Goal: Task Accomplishment & Management: Complete application form

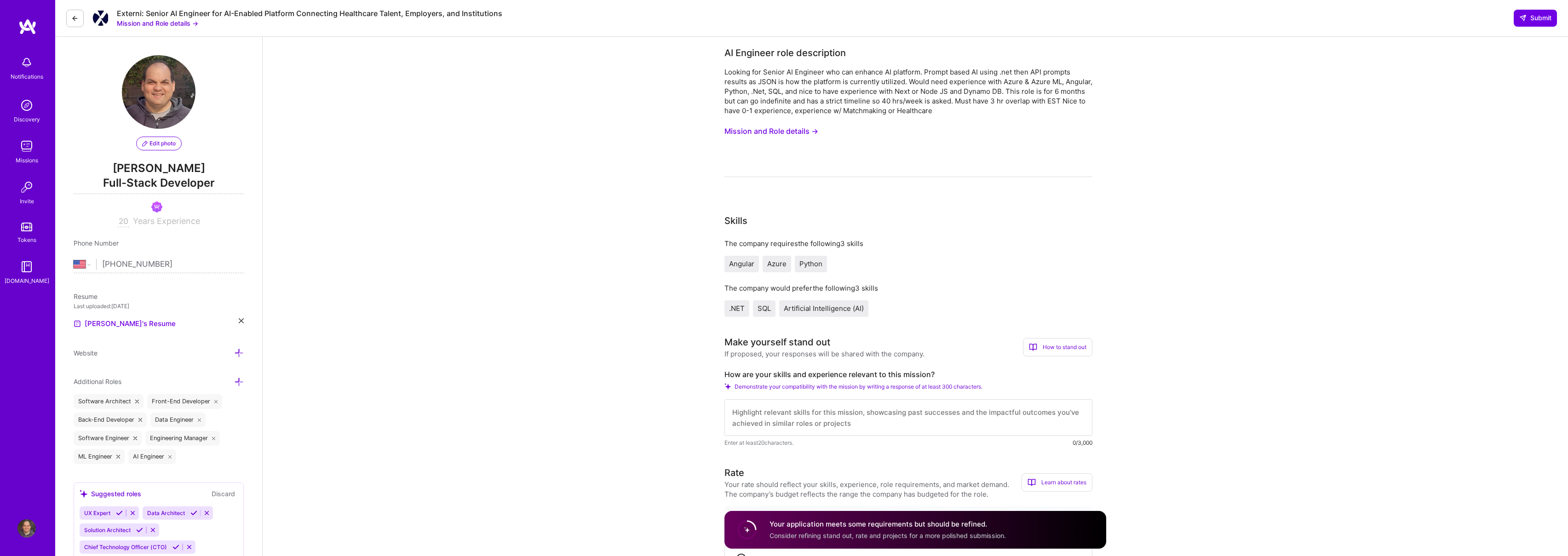
select select "US"
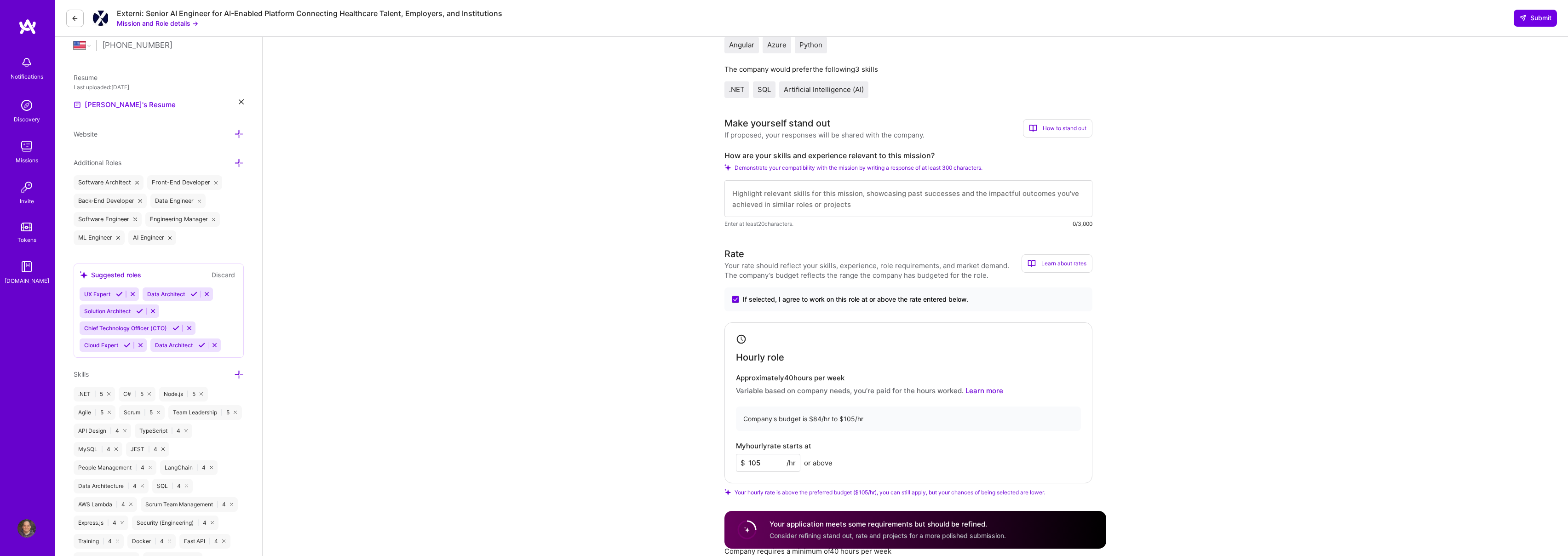
click at [1004, 182] on textarea at bounding box center [908, 199] width 368 height 37
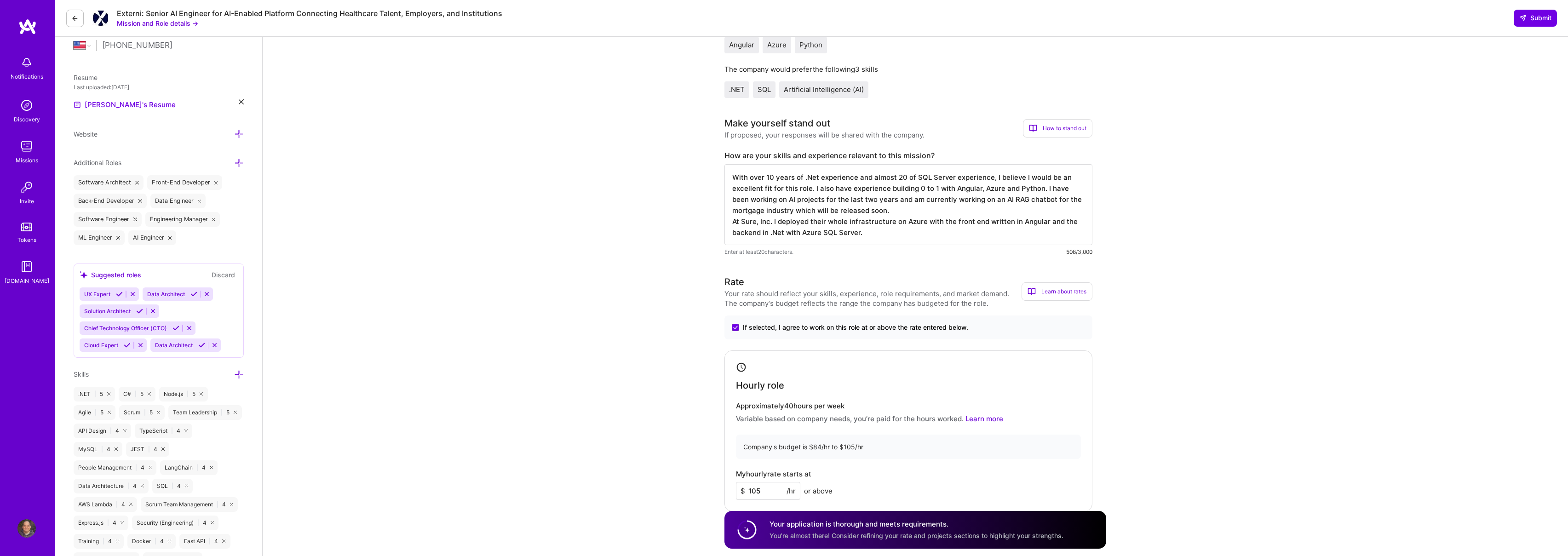
click at [977, 212] on textarea "With over 10 years of .Net experience and almost 20 of SQL Server experience, I…" at bounding box center [908, 204] width 368 height 81
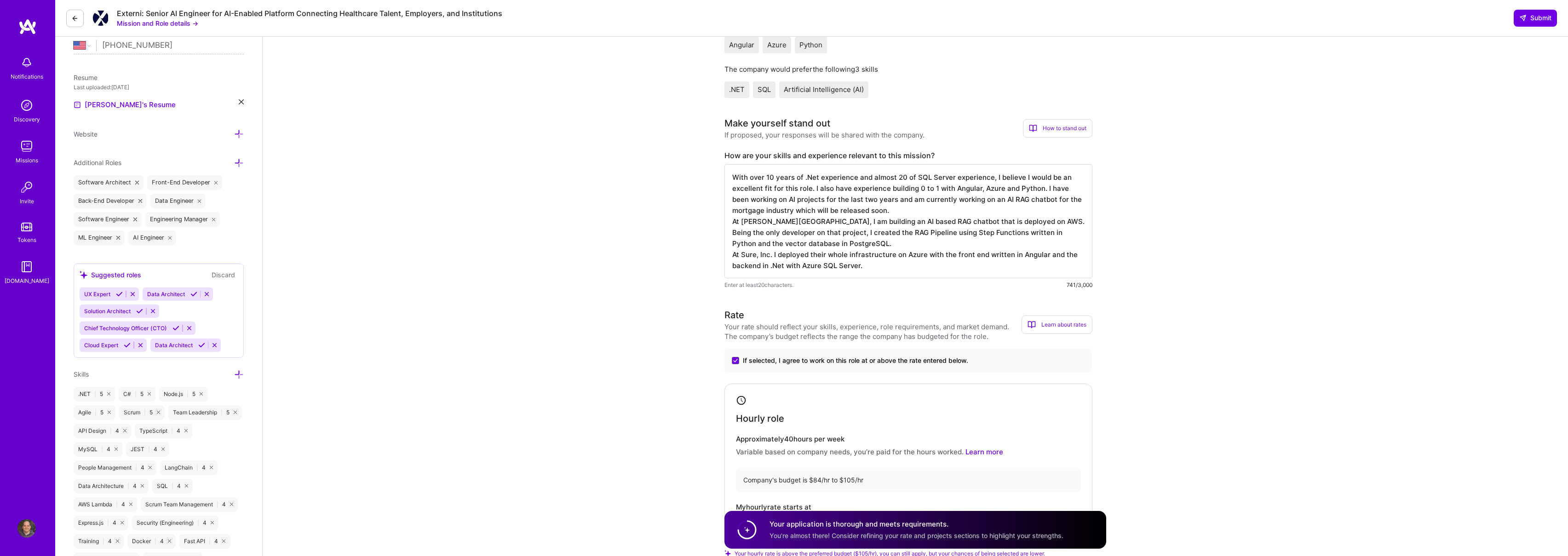
type textarea "With over 10 years of .Net experience and almost 20 of SQL Server experience, I…"
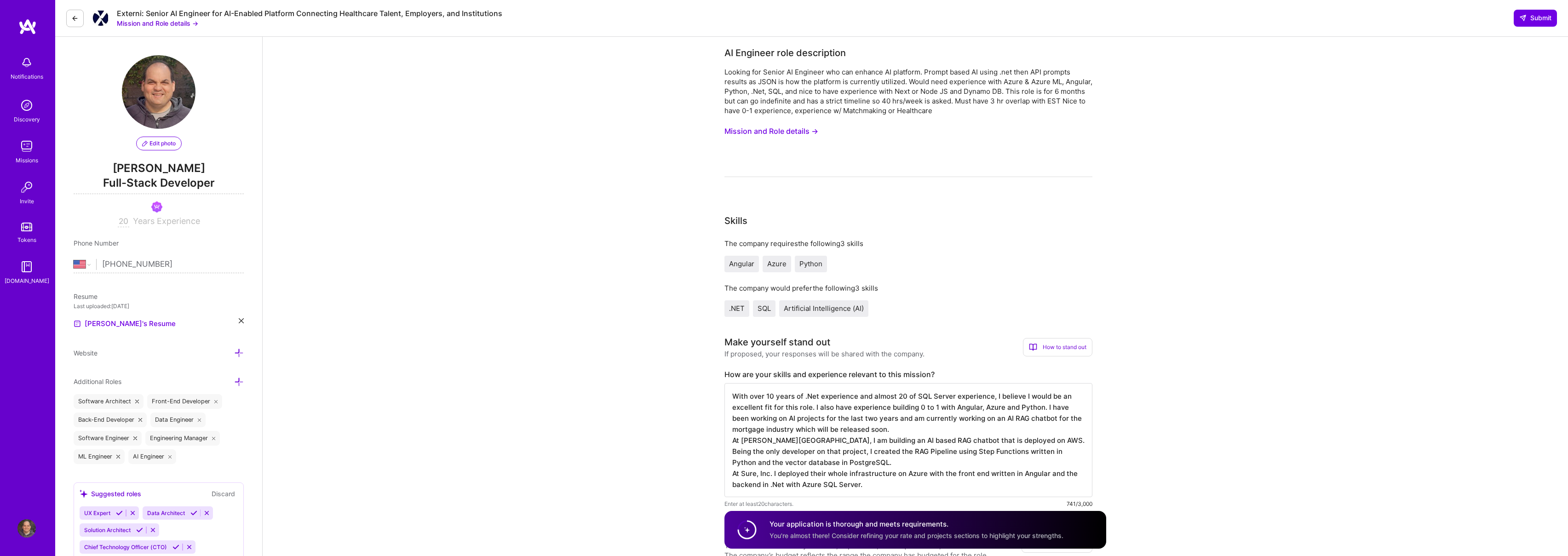
select select "US"
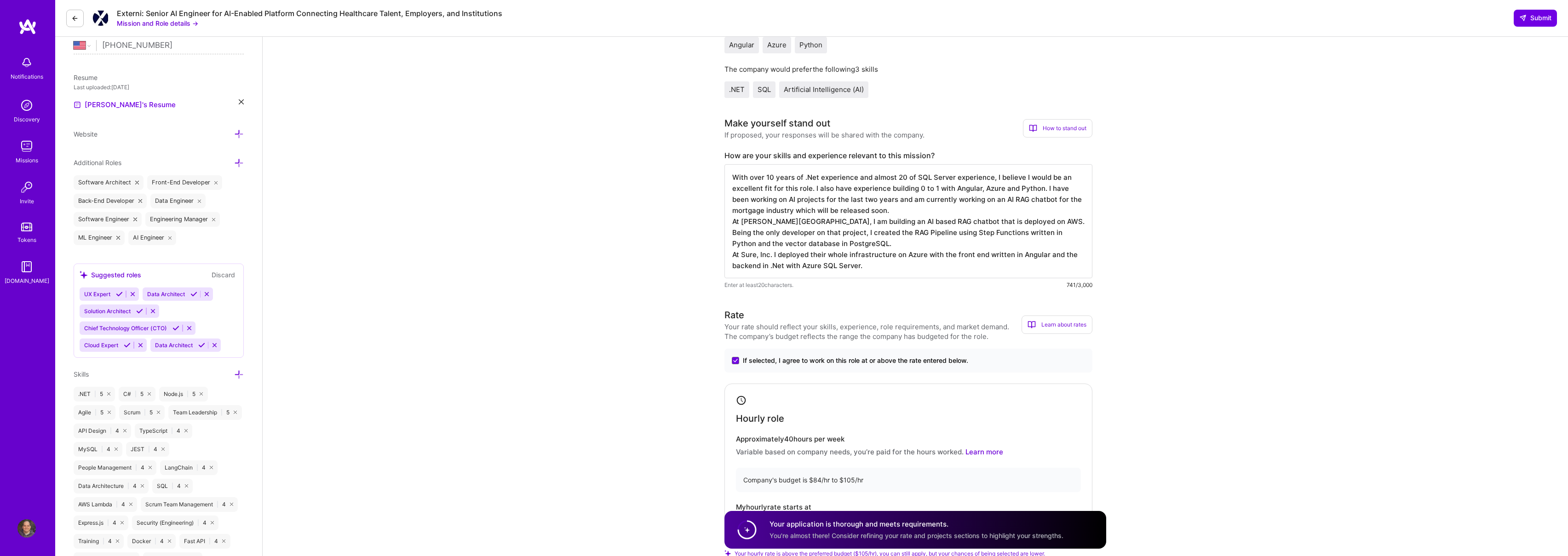
scroll to position [219, 0]
click at [976, 235] on textarea "With over 10 years of .Net experience and almost 20 of SQL Server experience, I…" at bounding box center [908, 221] width 368 height 114
click at [976, 239] on textarea "With over 10 years of .Net experience and almost 20 of SQL Server experience, I…" at bounding box center [908, 221] width 368 height 114
click at [977, 260] on textarea "With over 10 years of .Net experience and almost 20 of SQL Server experience, I…" at bounding box center [908, 221] width 368 height 114
click at [976, 265] on textarea "With over 10 years of .Net experience and almost 20 of SQL Server experience, I…" at bounding box center [908, 221] width 368 height 114
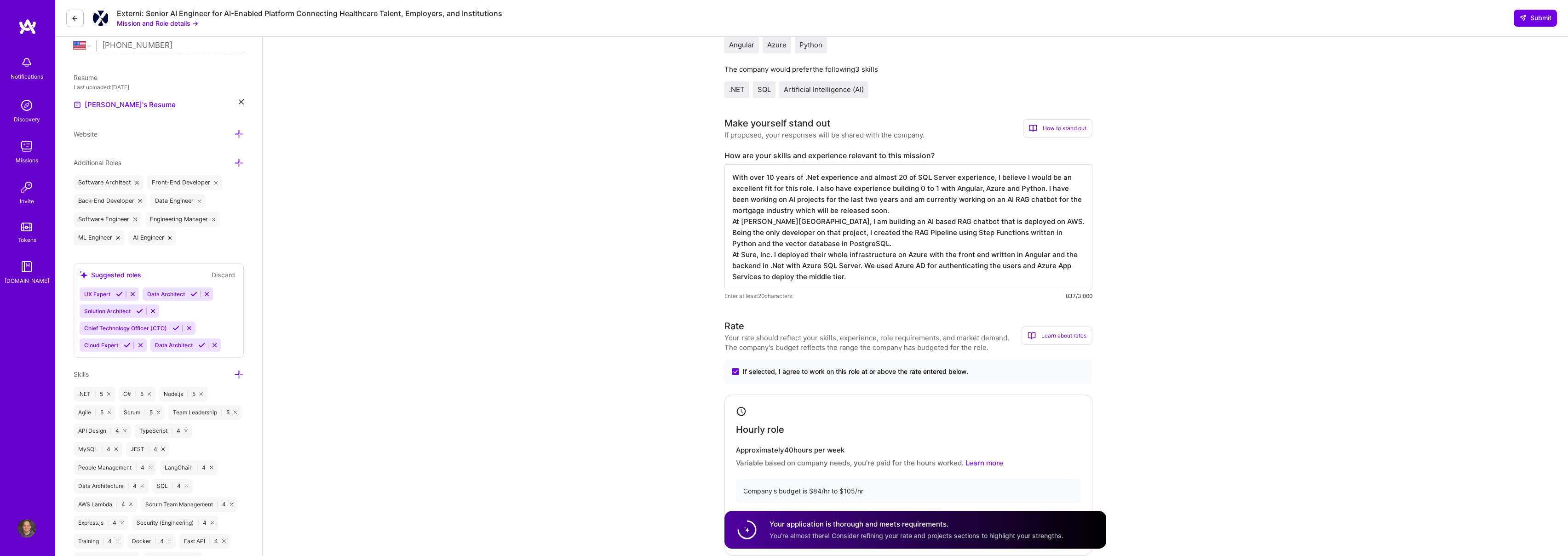
click at [884, 243] on textarea "With over 10 years of .Net experience and almost 20 of SQL Server experience, I…" at bounding box center [908, 227] width 368 height 125
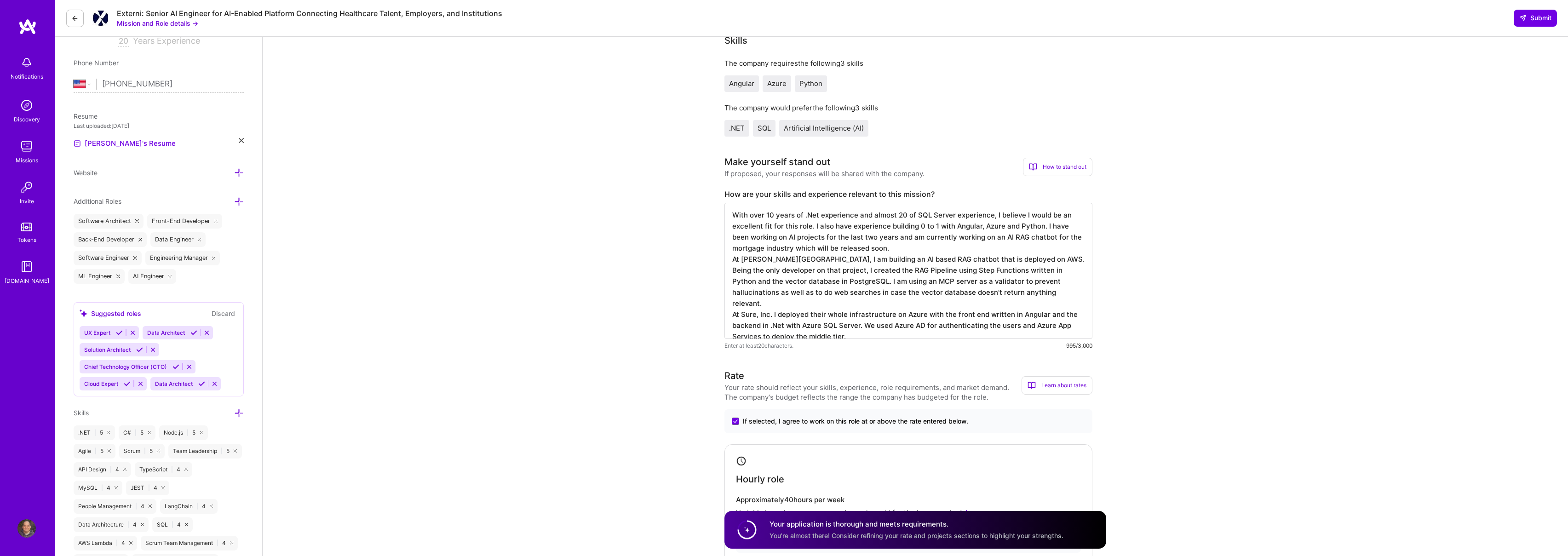
scroll to position [184, 0]
click at [860, 323] on textarea "With over 10 years of .Net experience and almost 20 of SQL Server experience, I…" at bounding box center [908, 267] width 368 height 136
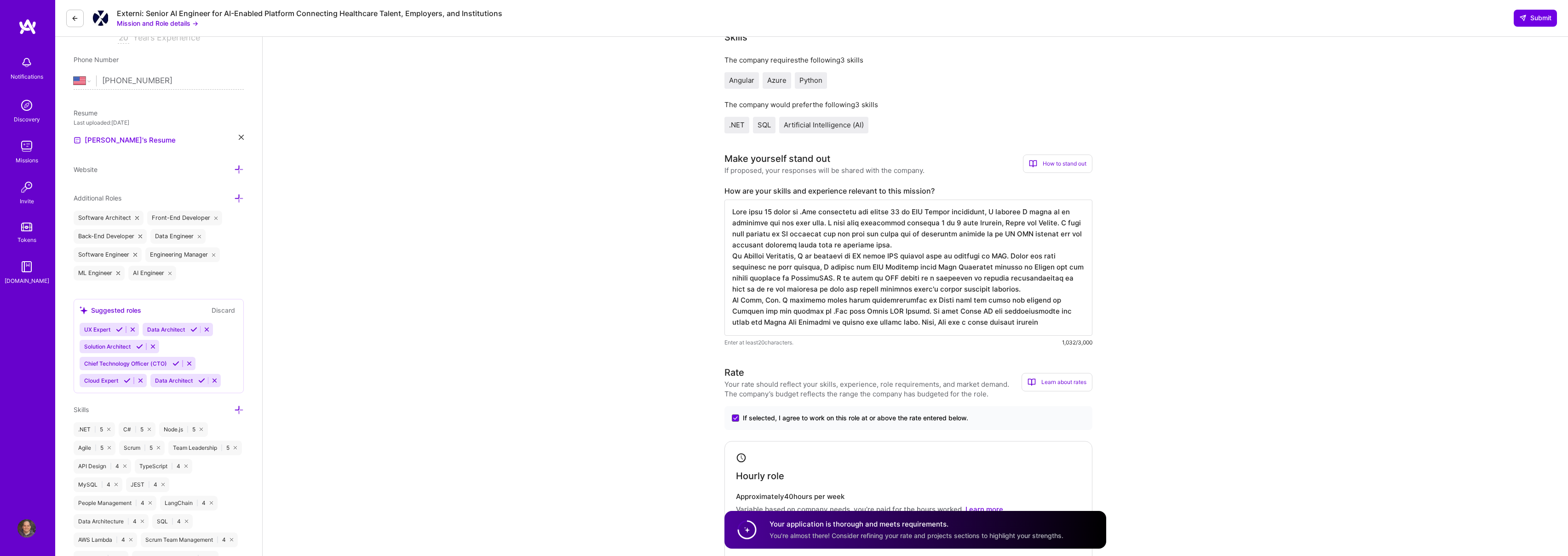
click at [847, 323] on textarea at bounding box center [908, 267] width 368 height 136
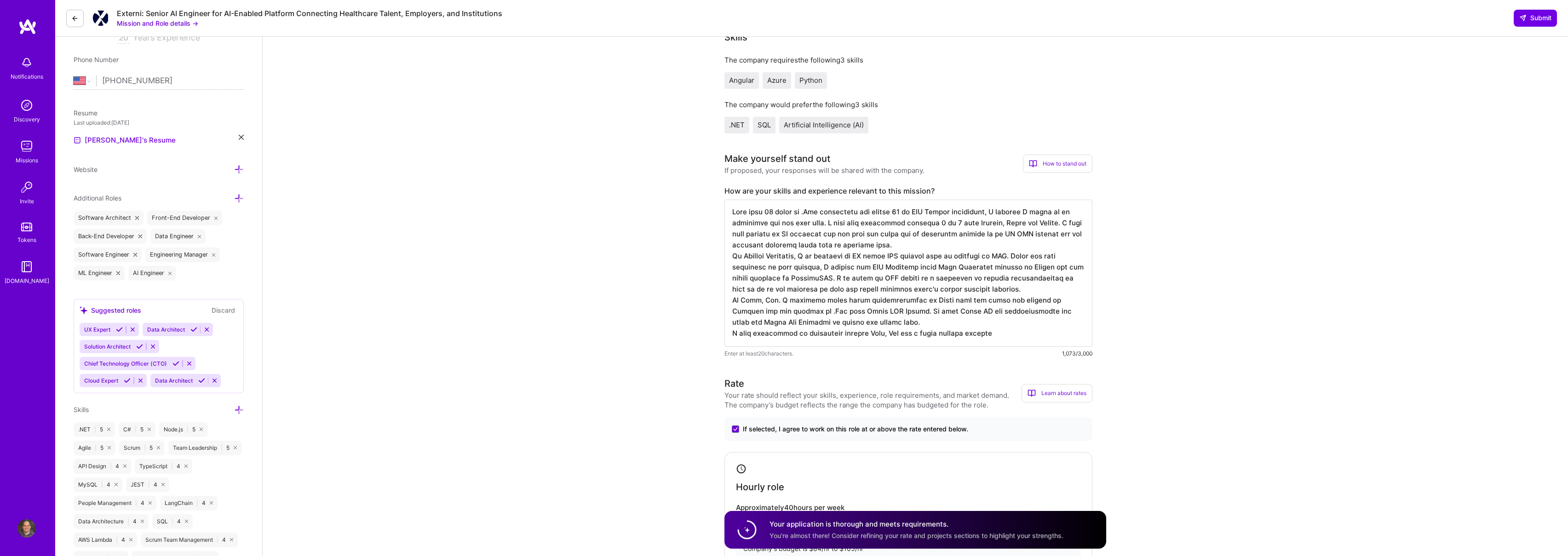
click at [893, 334] on textarea at bounding box center [908, 273] width 368 height 147
click at [924, 333] on textarea at bounding box center [908, 273] width 368 height 147
click at [1016, 333] on textarea at bounding box center [908, 273] width 368 height 147
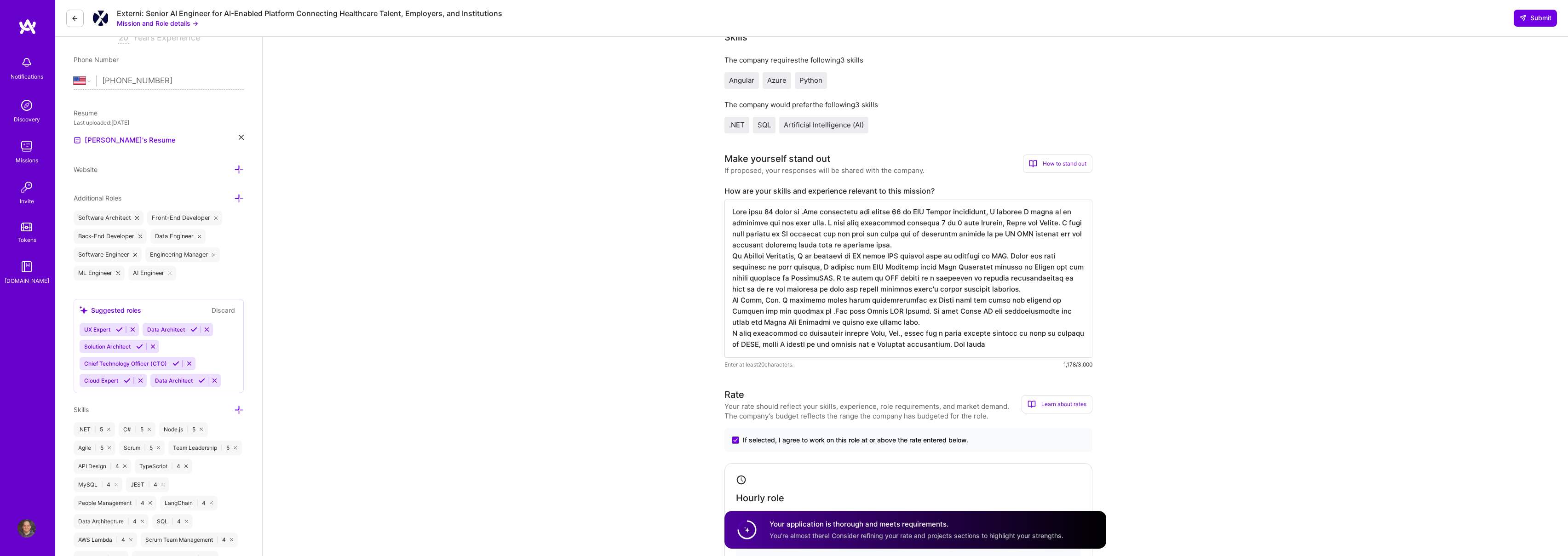
type textarea "With over 10 years of .Net experience and almost 20 of SQL Server experience, I…"
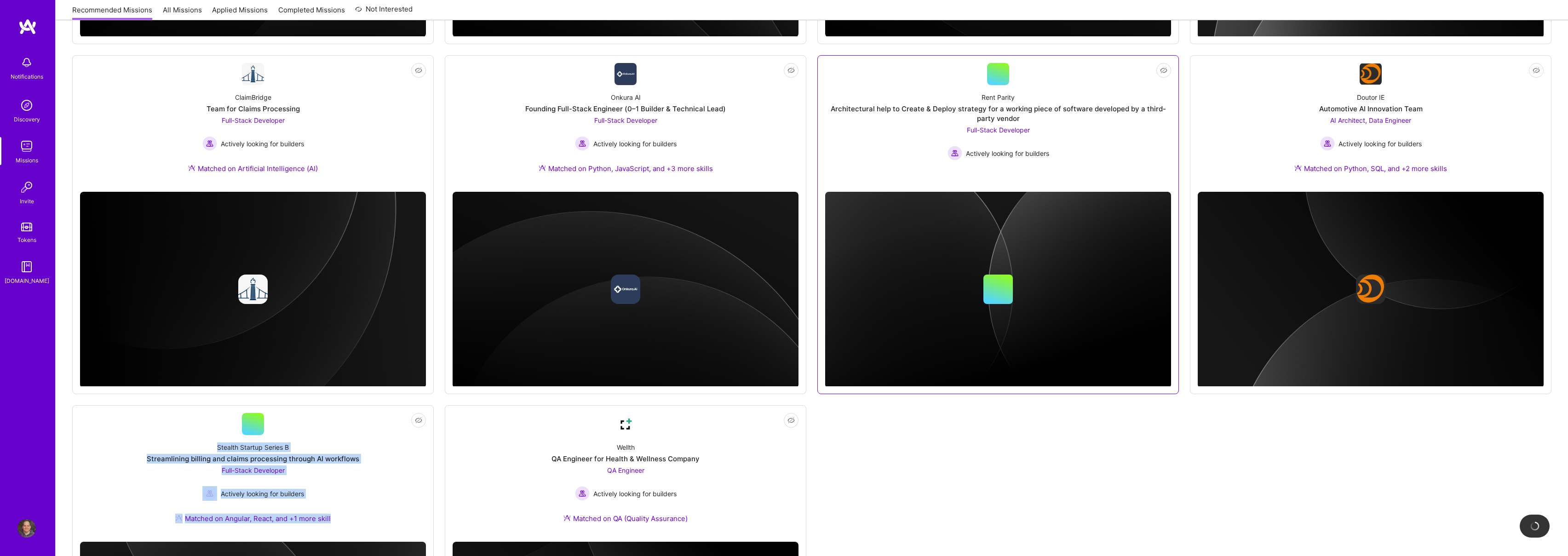
scroll to position [495, 0]
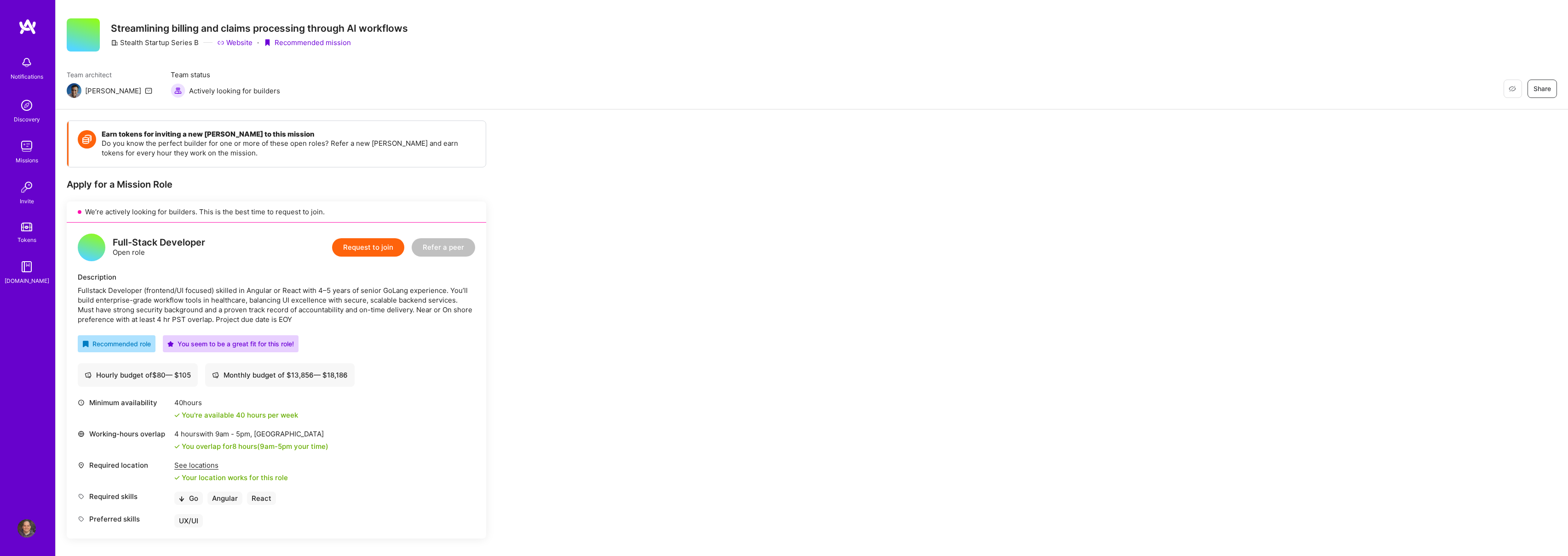
scroll to position [50, 0]
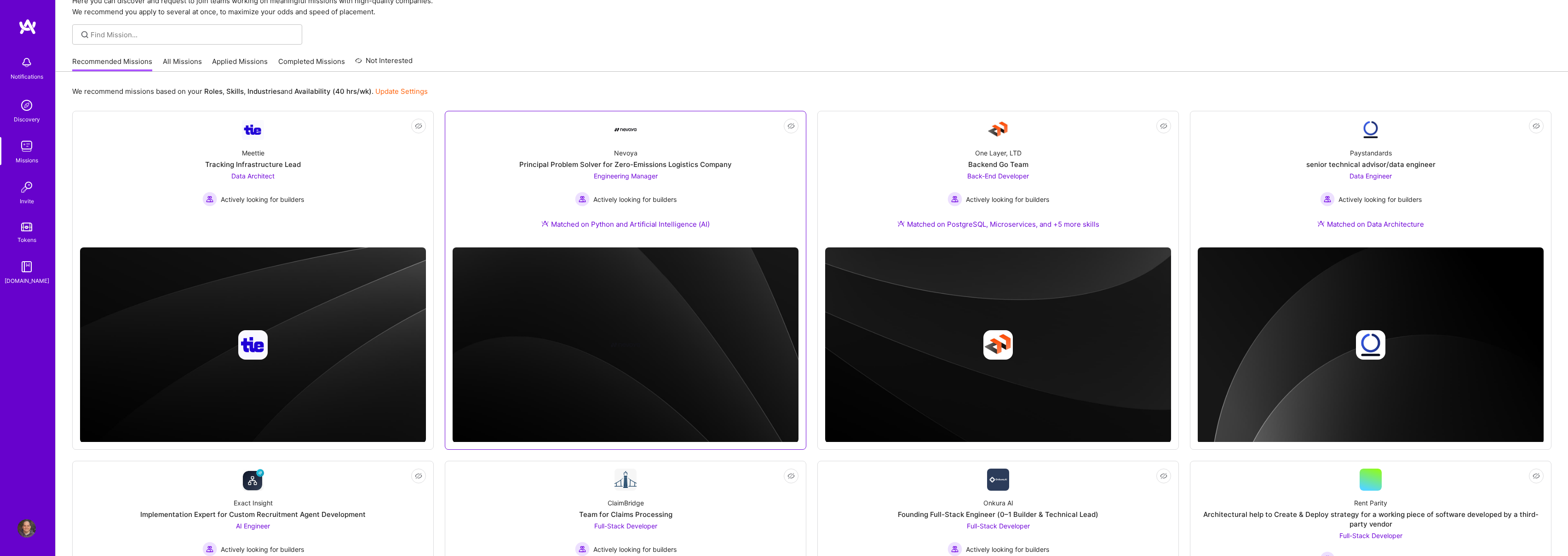
scroll to position [19, 0]
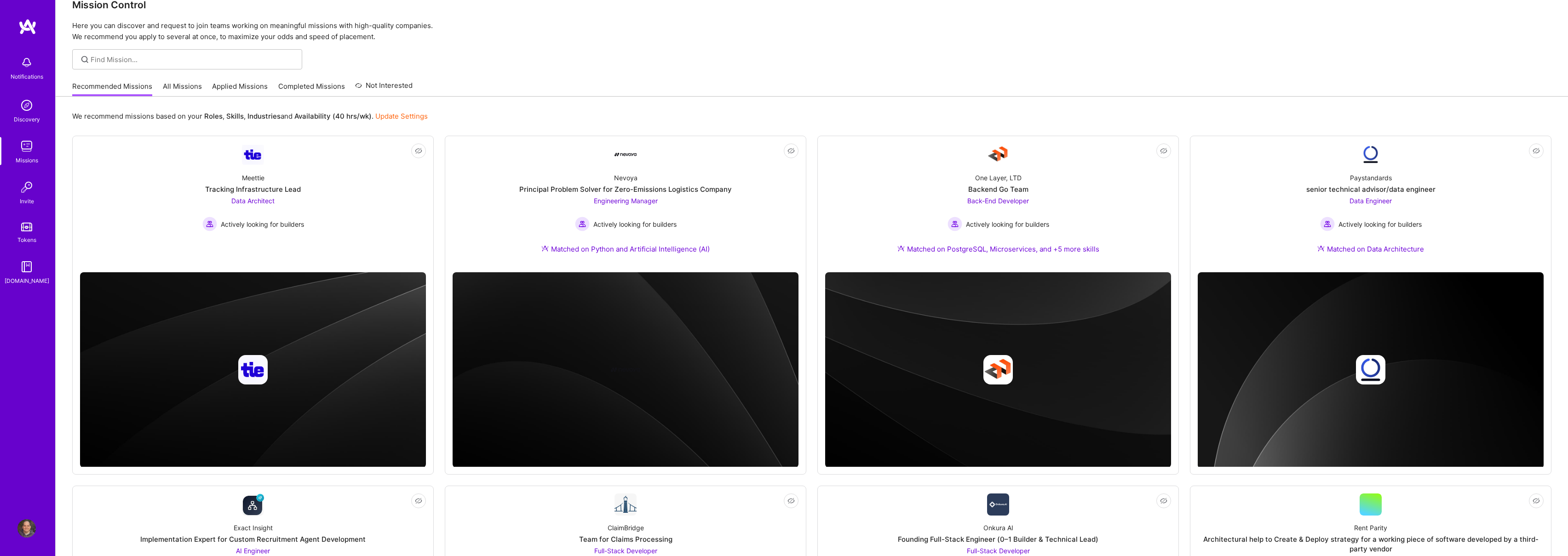
click at [317, 90] on link "Completed Missions" at bounding box center [312, 89] width 66 height 15
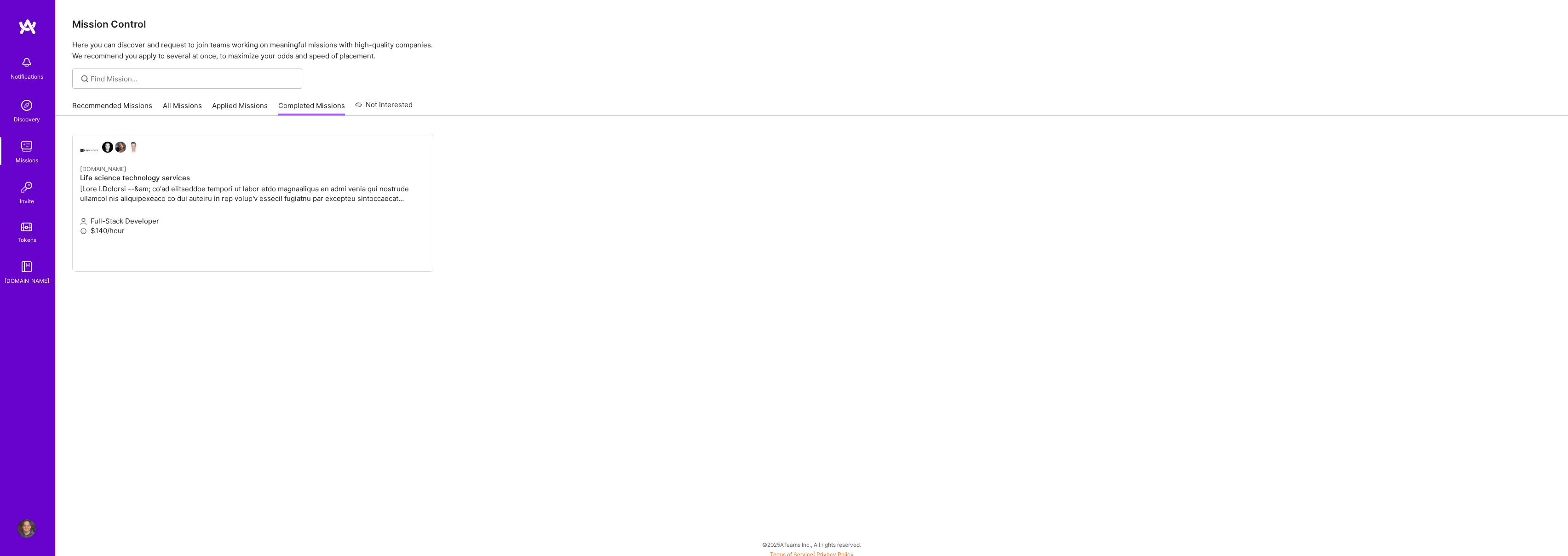
click at [263, 108] on link "Applied Missions" at bounding box center [239, 108] width 56 height 15
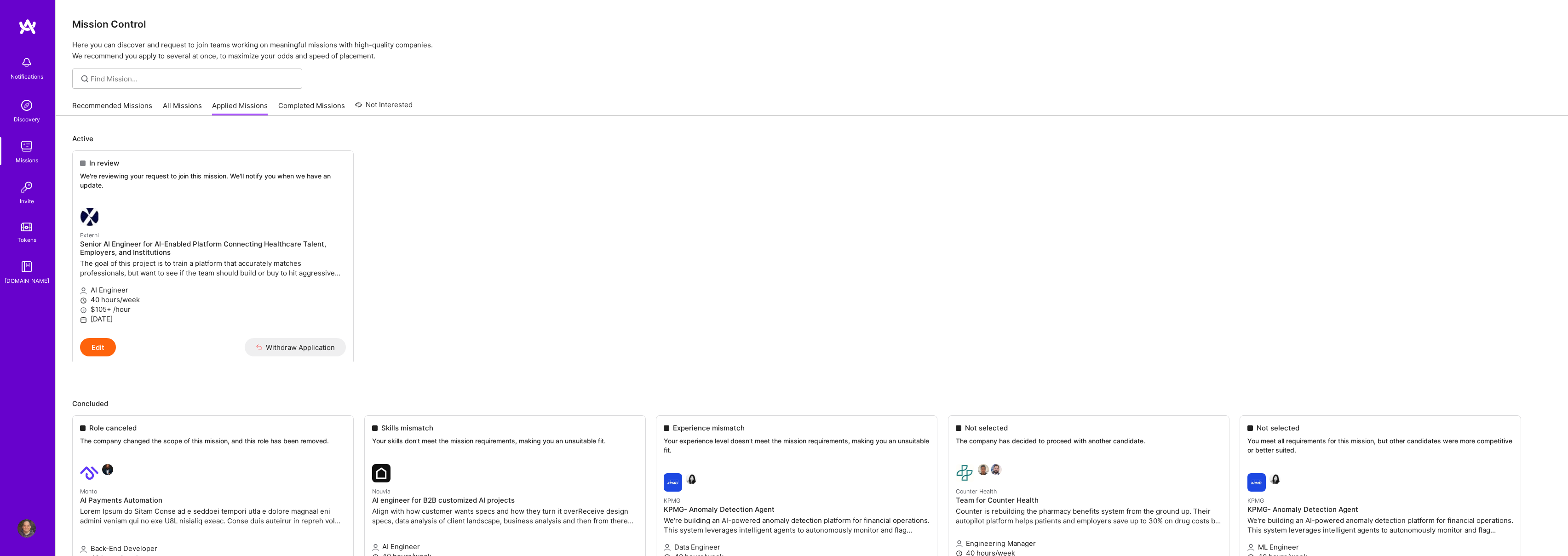
click at [124, 106] on link "Recommended Missions" at bounding box center [112, 108] width 80 height 15
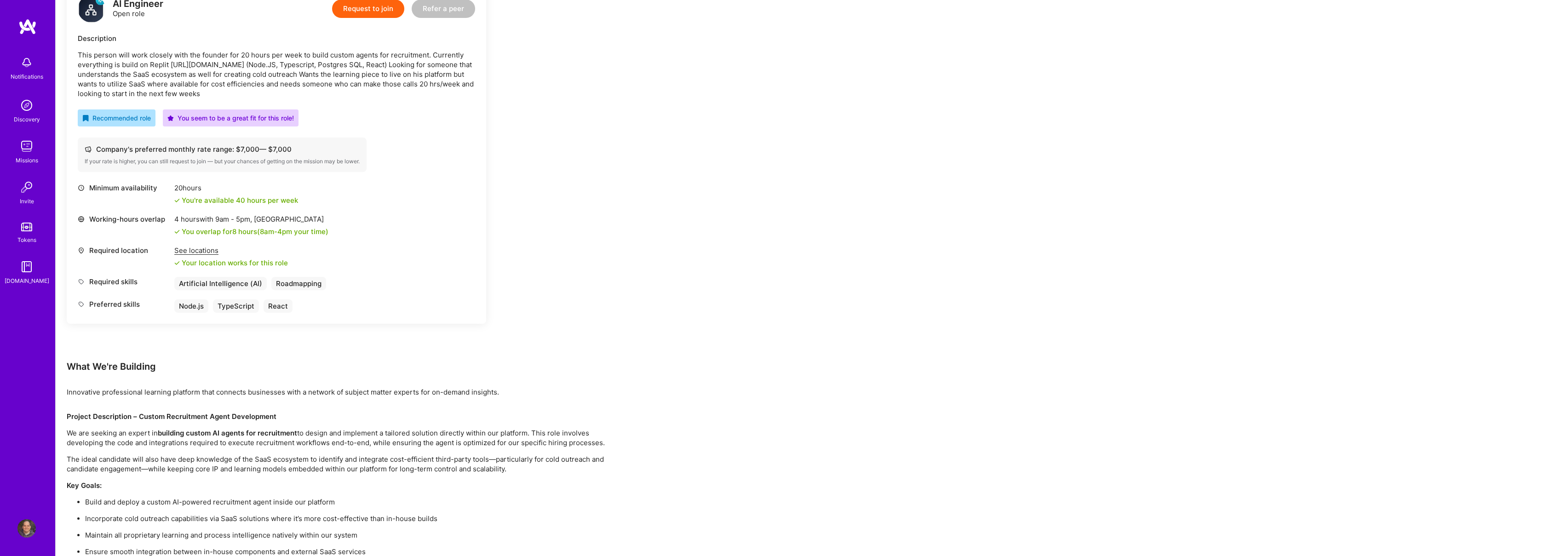
scroll to position [157, 0]
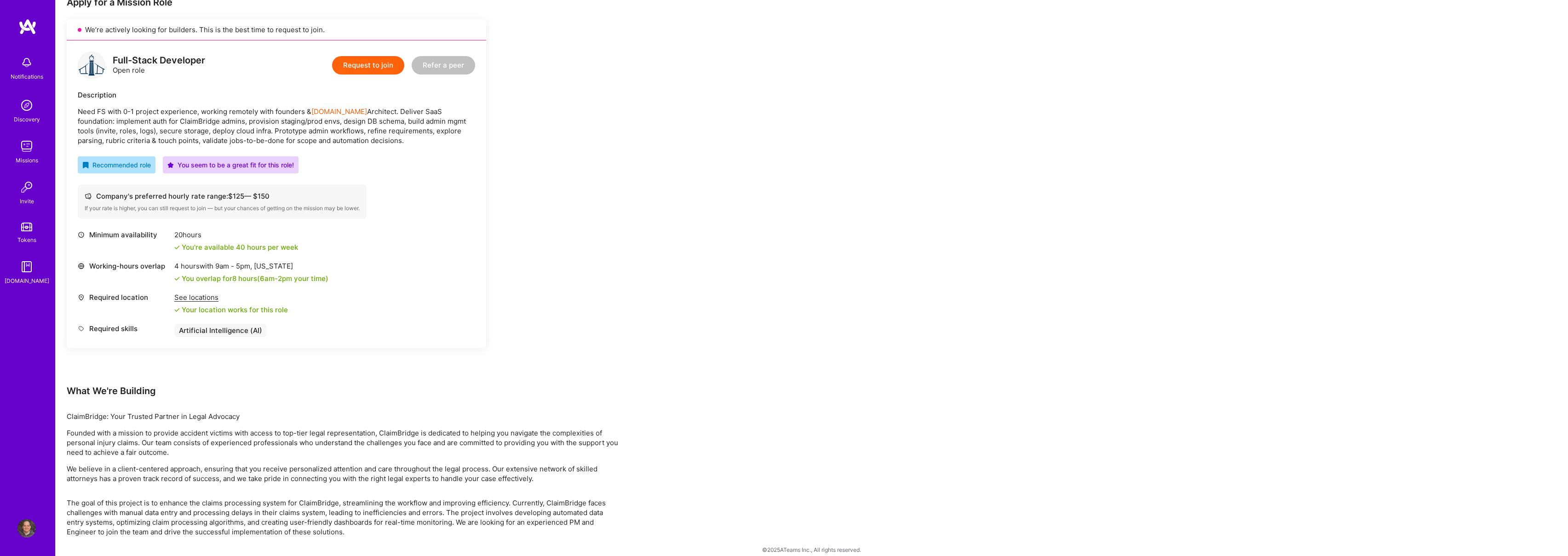
scroll to position [206, 0]
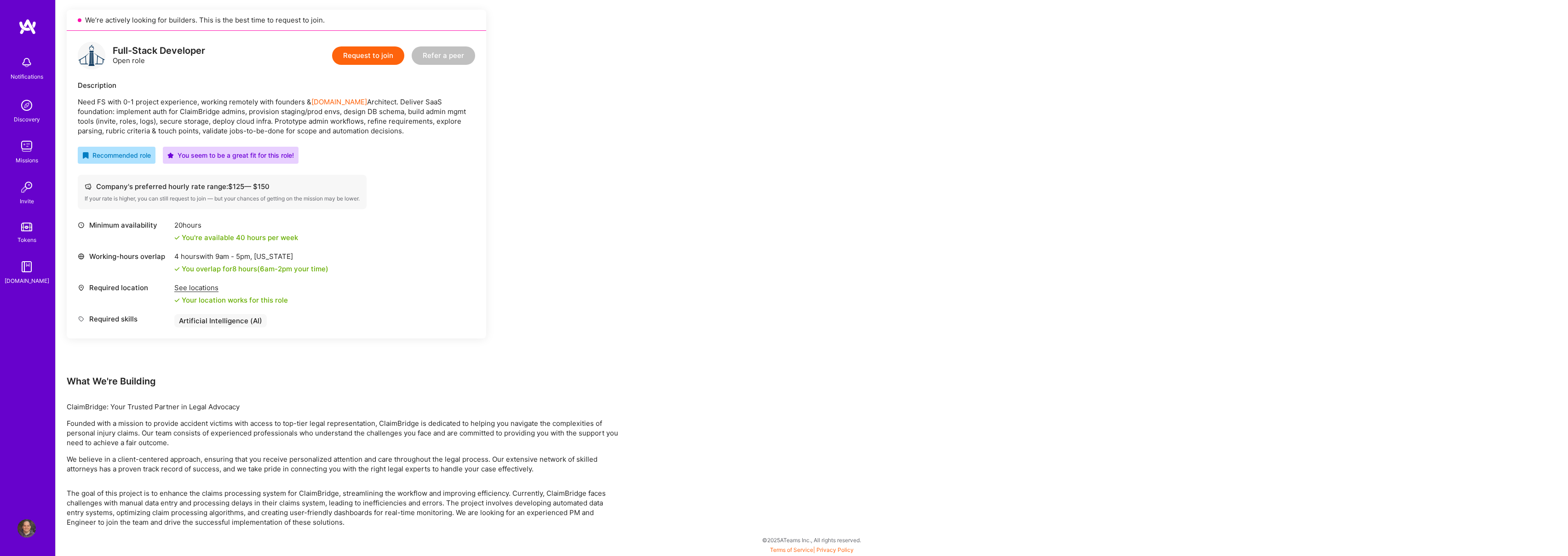
drag, startPoint x: 540, startPoint y: 444, endPoint x: 542, endPoint y: 434, distance: 10.2
click at [540, 438] on p "Founded with a mission to provide accident victims with access to top-tier lega…" at bounding box center [342, 433] width 552 height 29
click at [369, 61] on button "Request to join" at bounding box center [368, 55] width 72 height 18
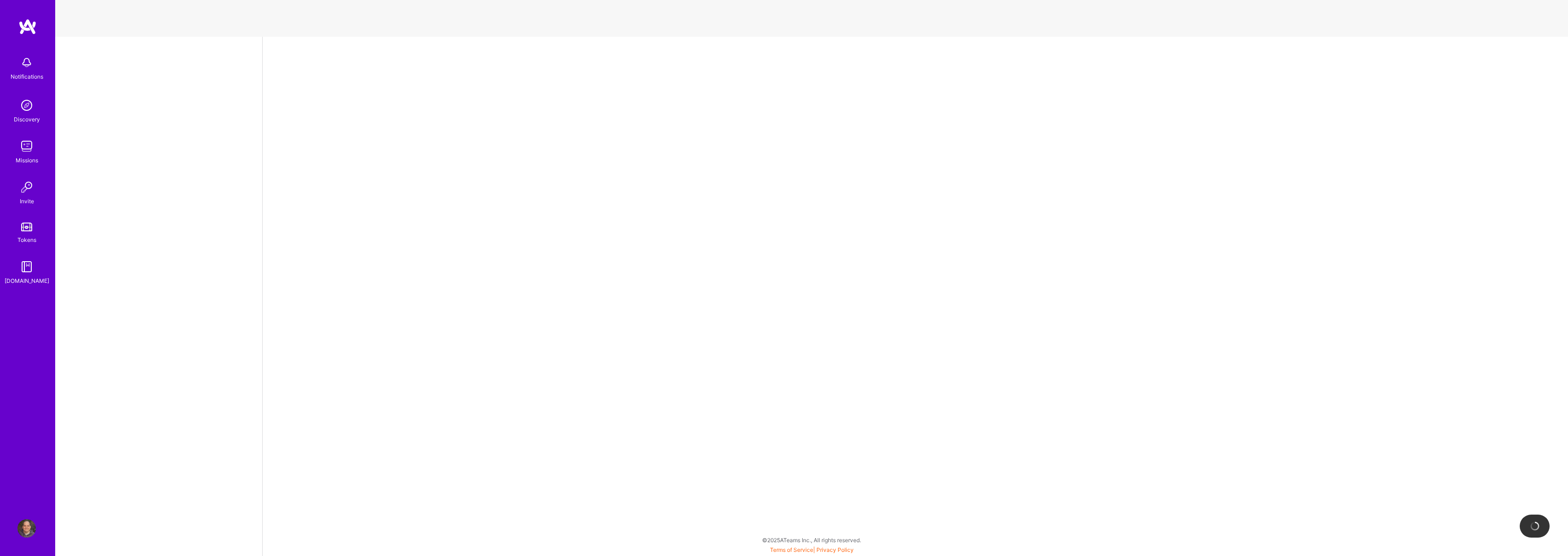
select select "US"
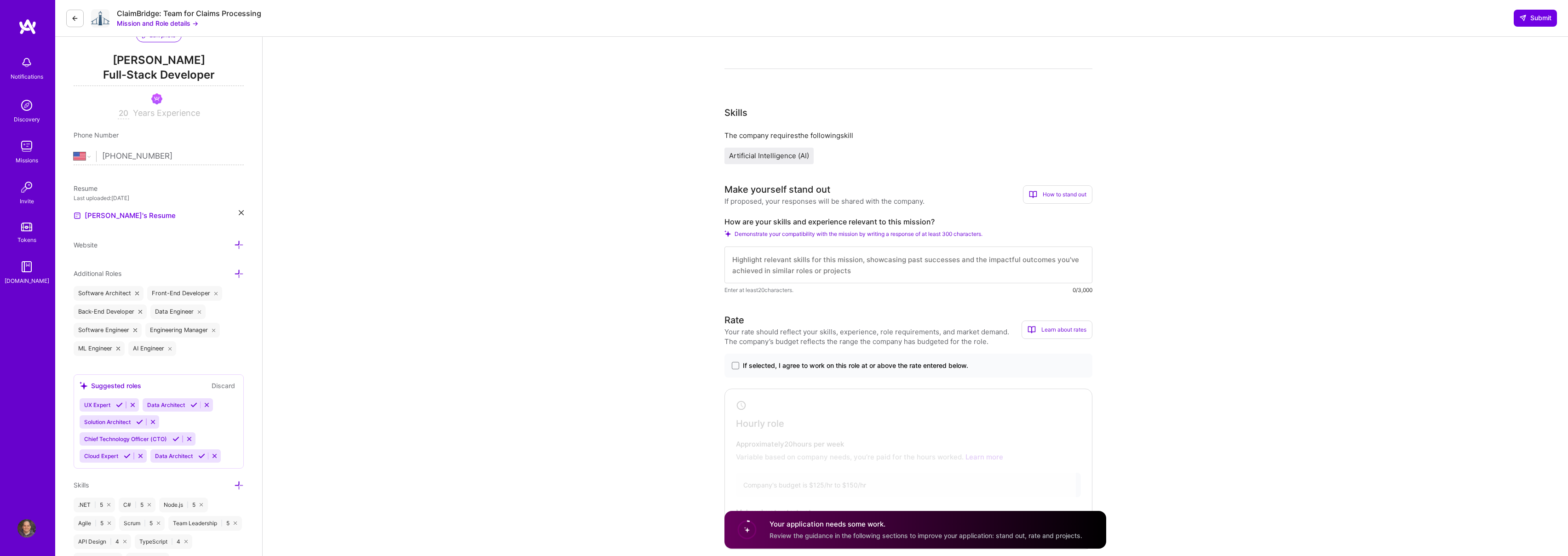
scroll to position [273, 0]
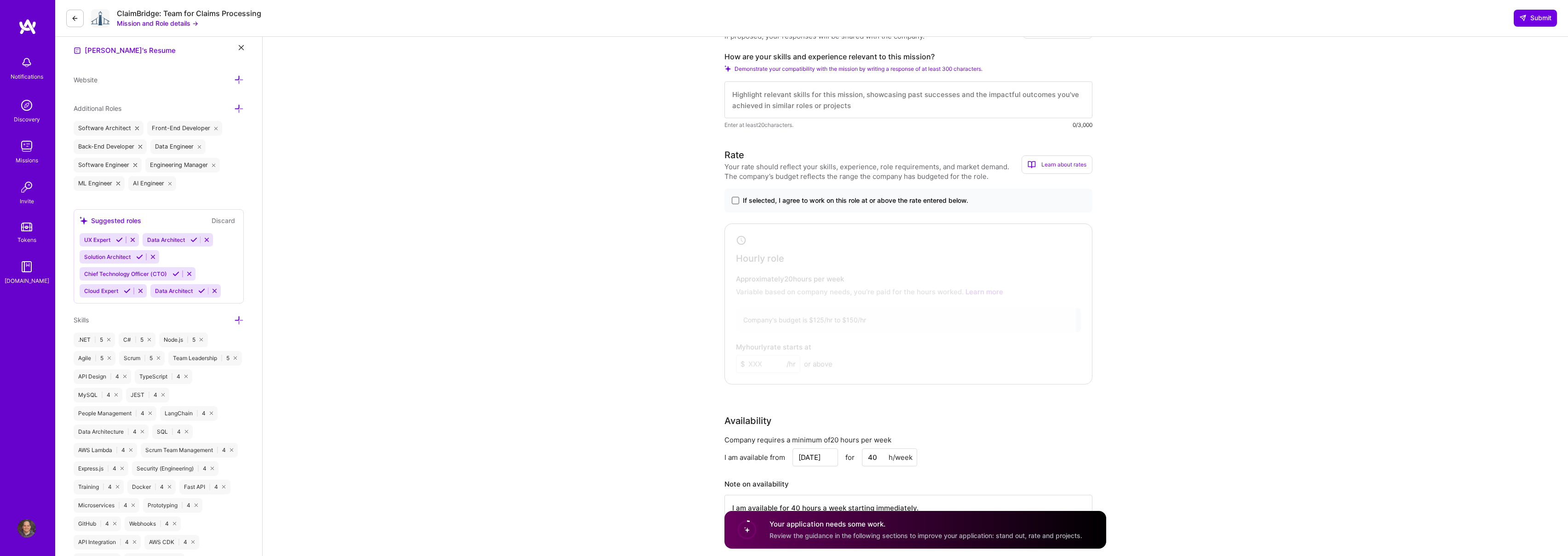
click at [736, 202] on span at bounding box center [735, 201] width 8 height 8
click at [0, 0] on input "If selected, I agree to work on this role at or above the rate entered below." at bounding box center [0, 0] width 0 height 0
click at [757, 365] on input at bounding box center [768, 364] width 65 height 18
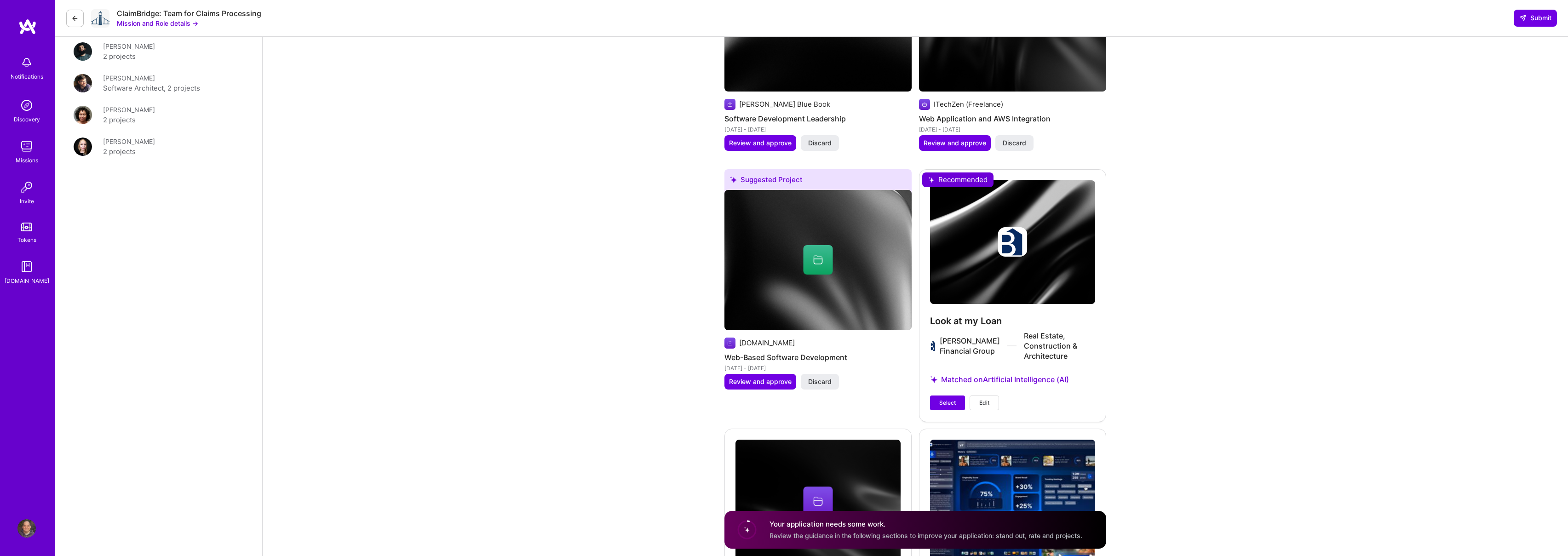
scroll to position [1766, 0]
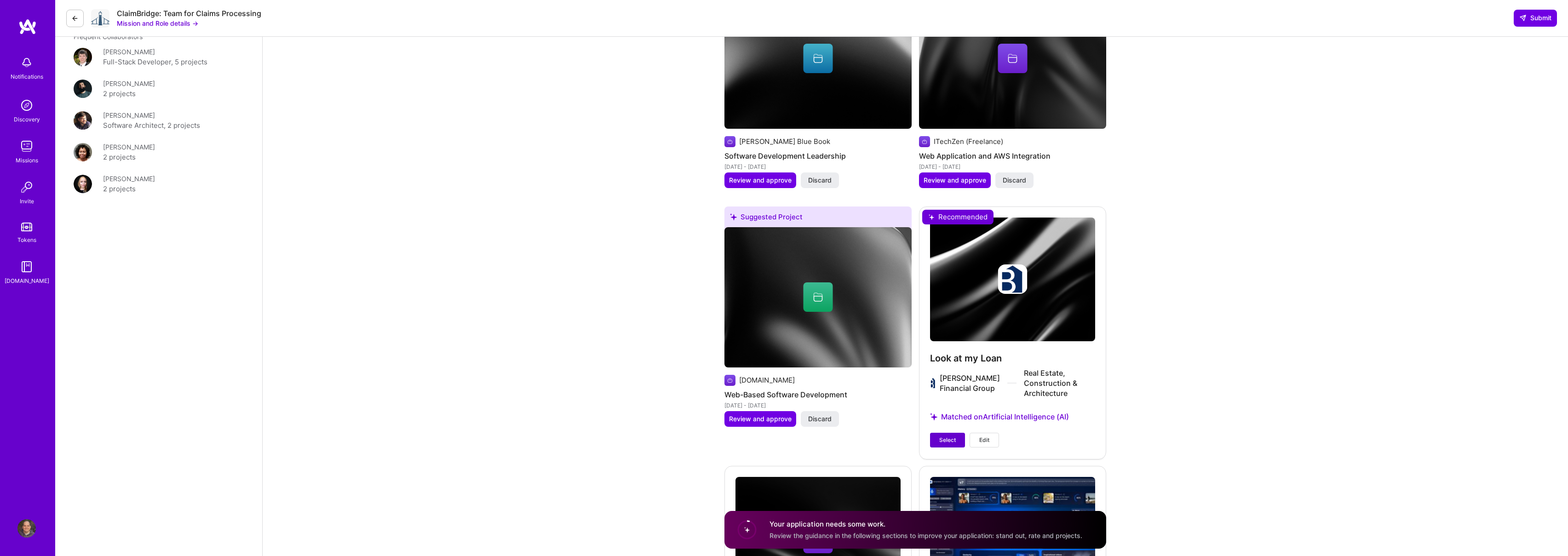
type input "125"
click at [946, 439] on span "Select" at bounding box center [947, 439] width 16 height 8
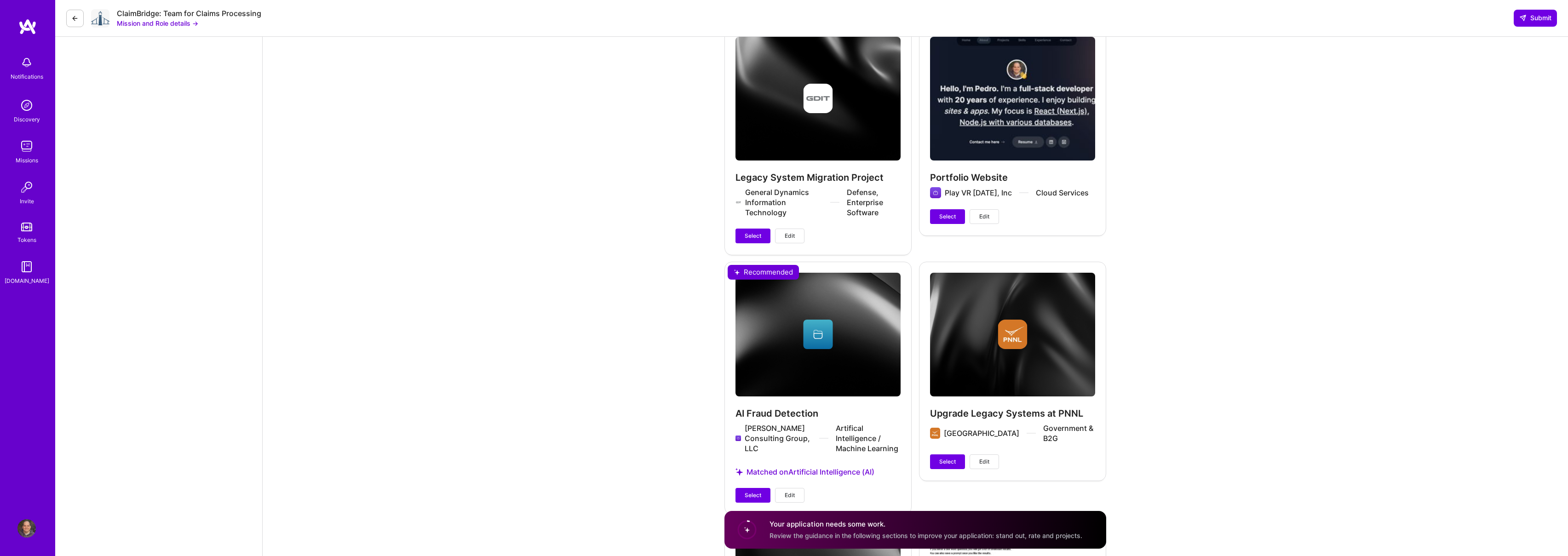
scroll to position [2932, 0]
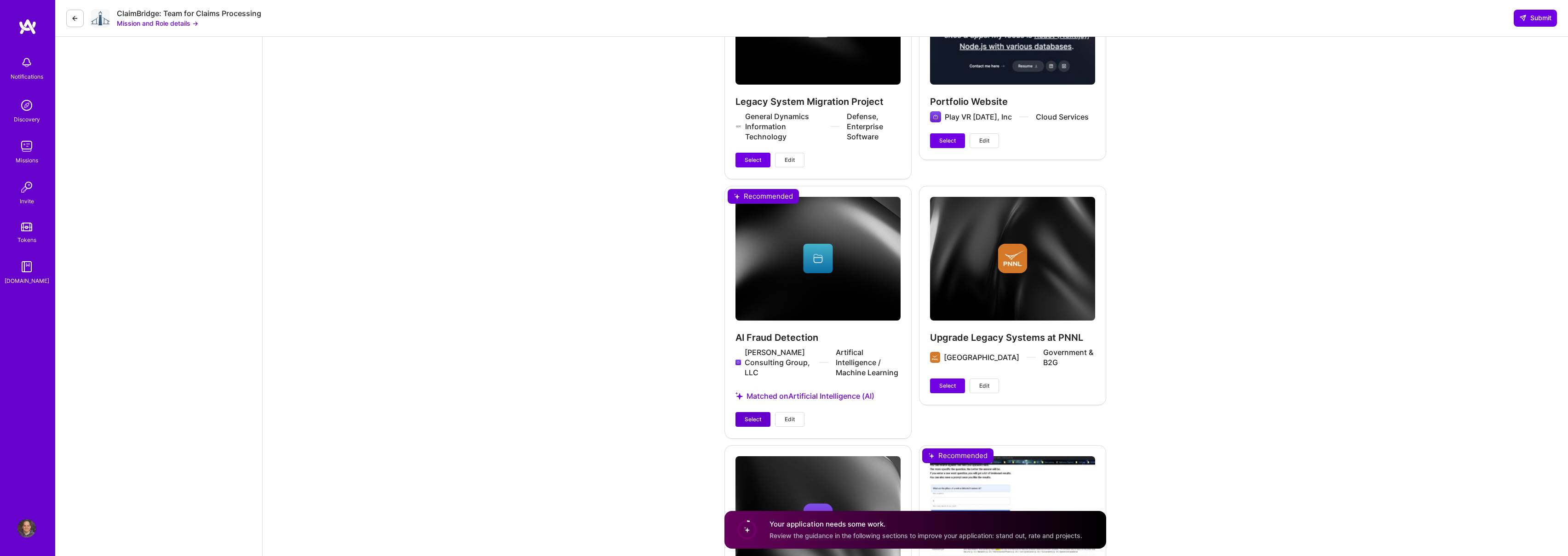
click at [756, 417] on span "Select" at bounding box center [753, 419] width 16 height 8
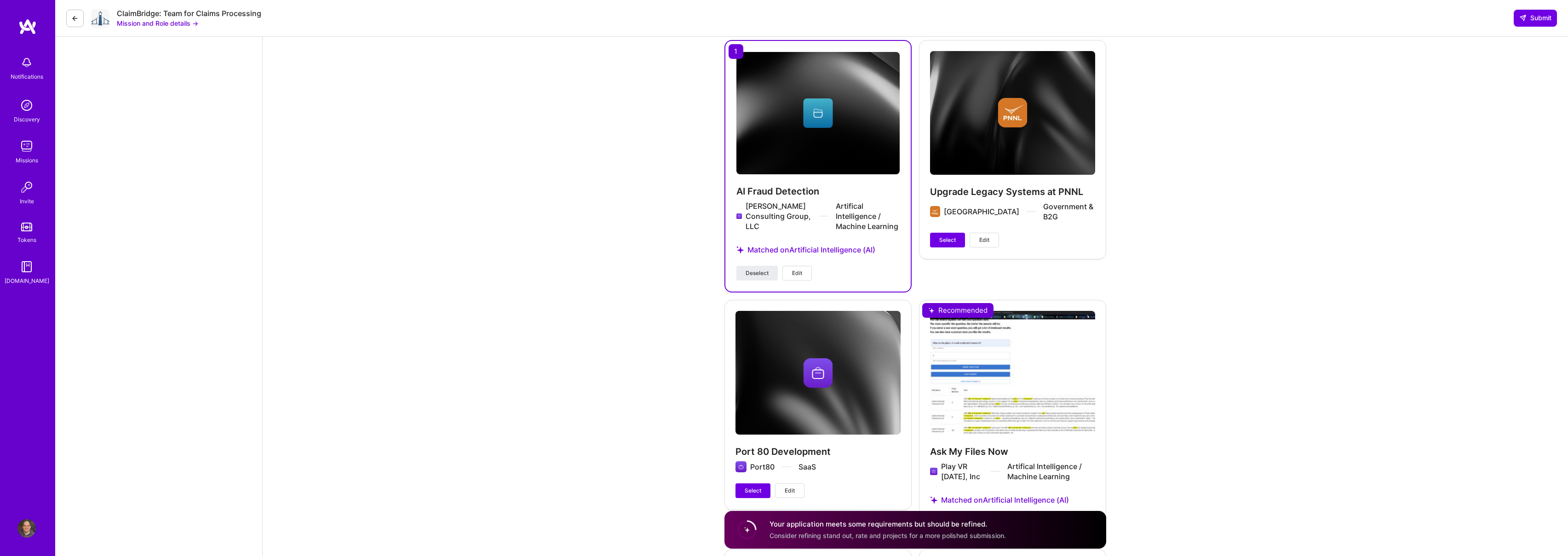
scroll to position [3189, 0]
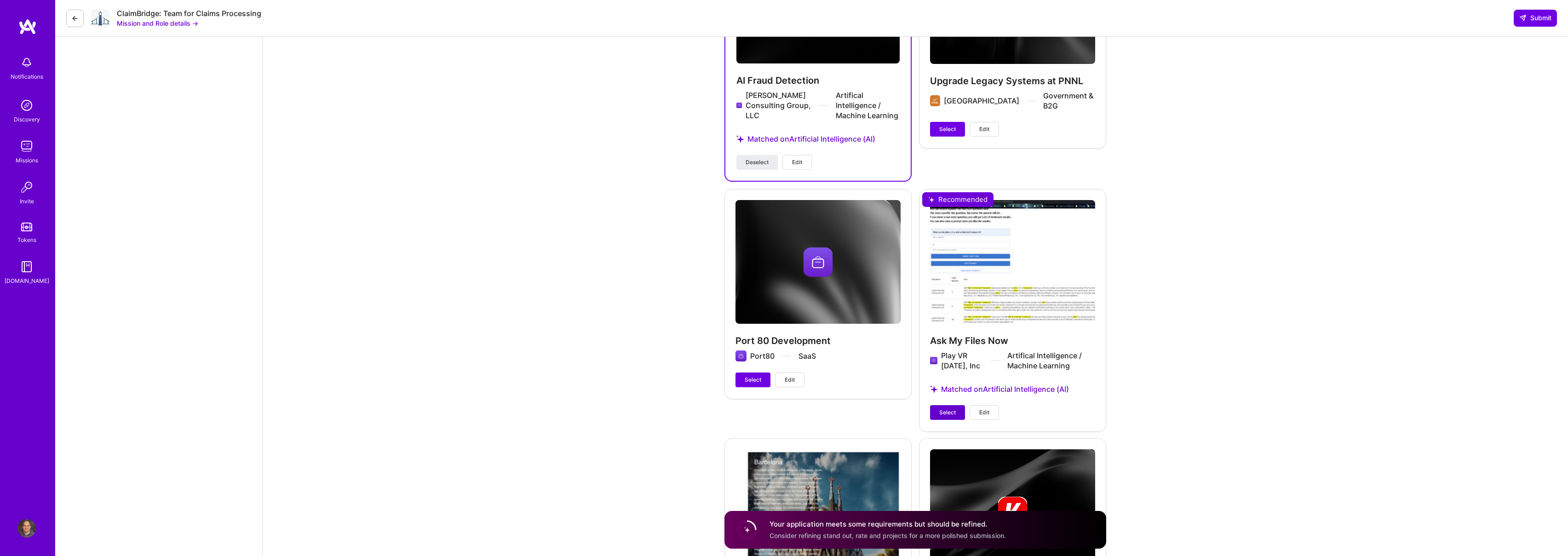
click at [951, 416] on span "Select" at bounding box center [947, 412] width 16 height 8
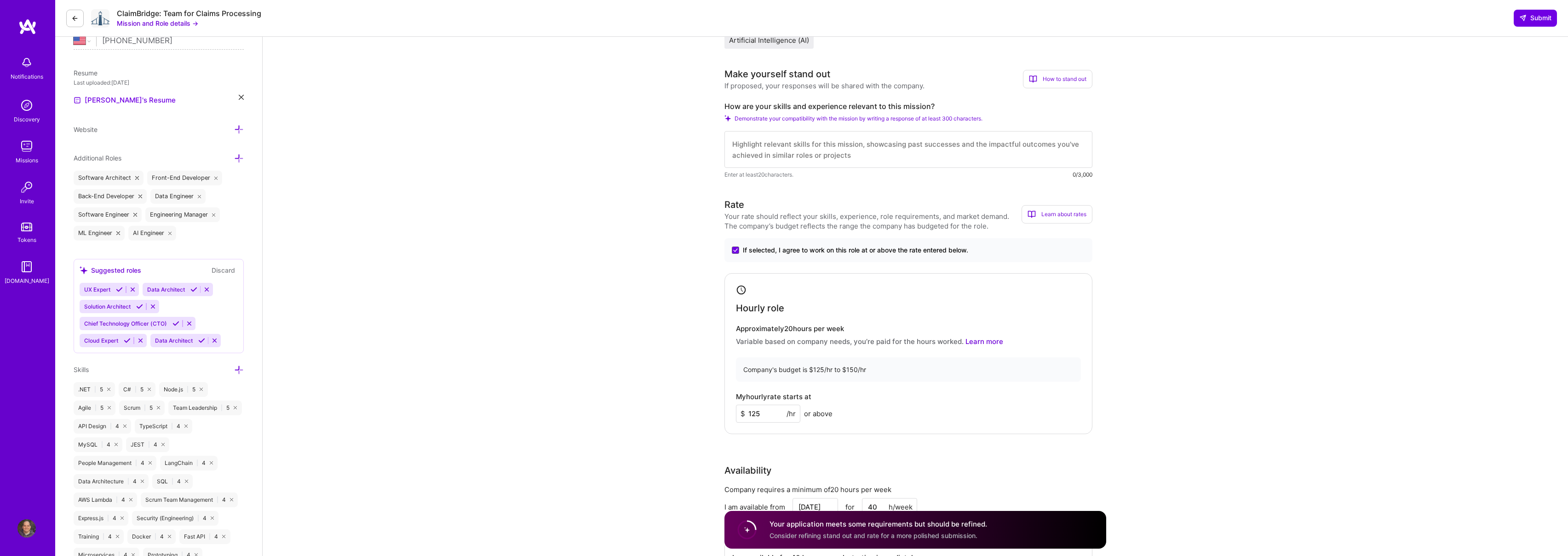
scroll to position [251, 0]
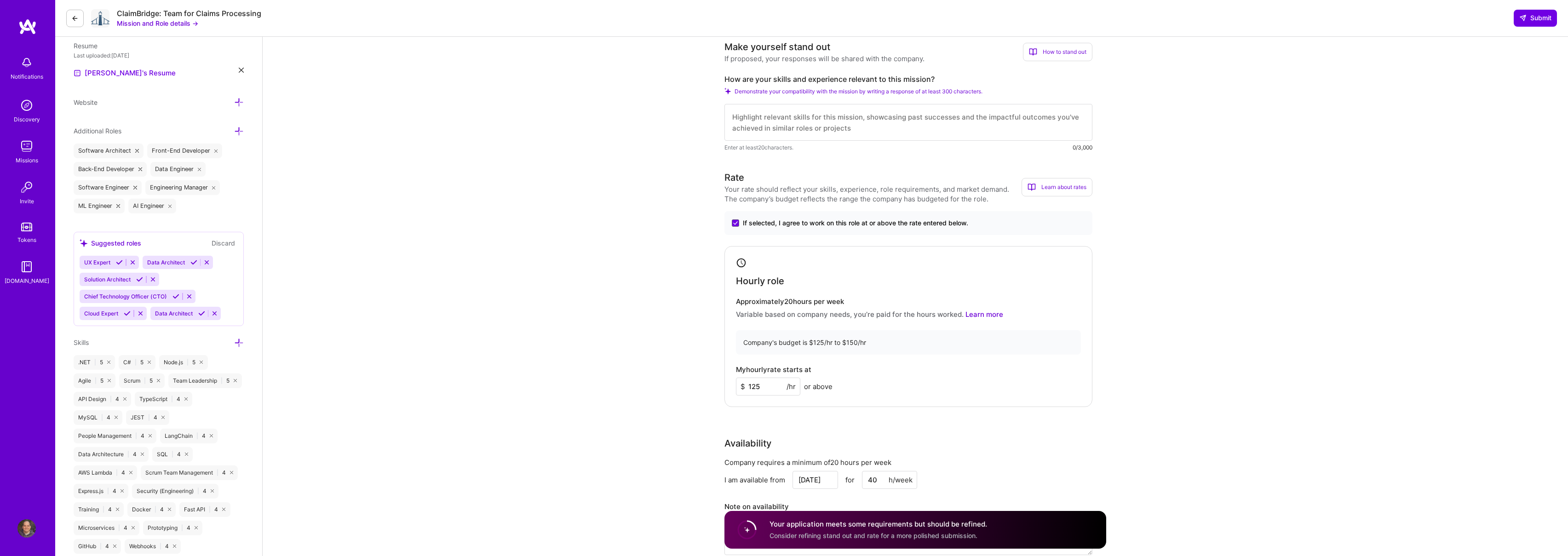
click at [896, 135] on textarea at bounding box center [908, 122] width 368 height 37
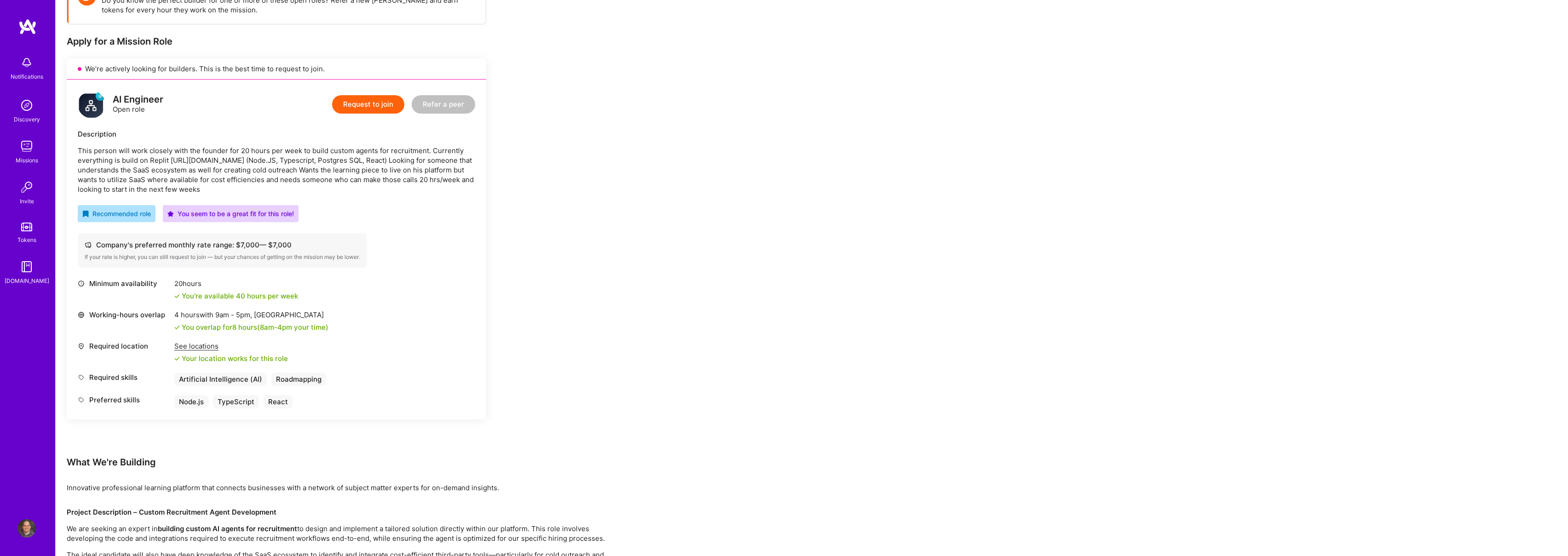
scroll to position [157, 0]
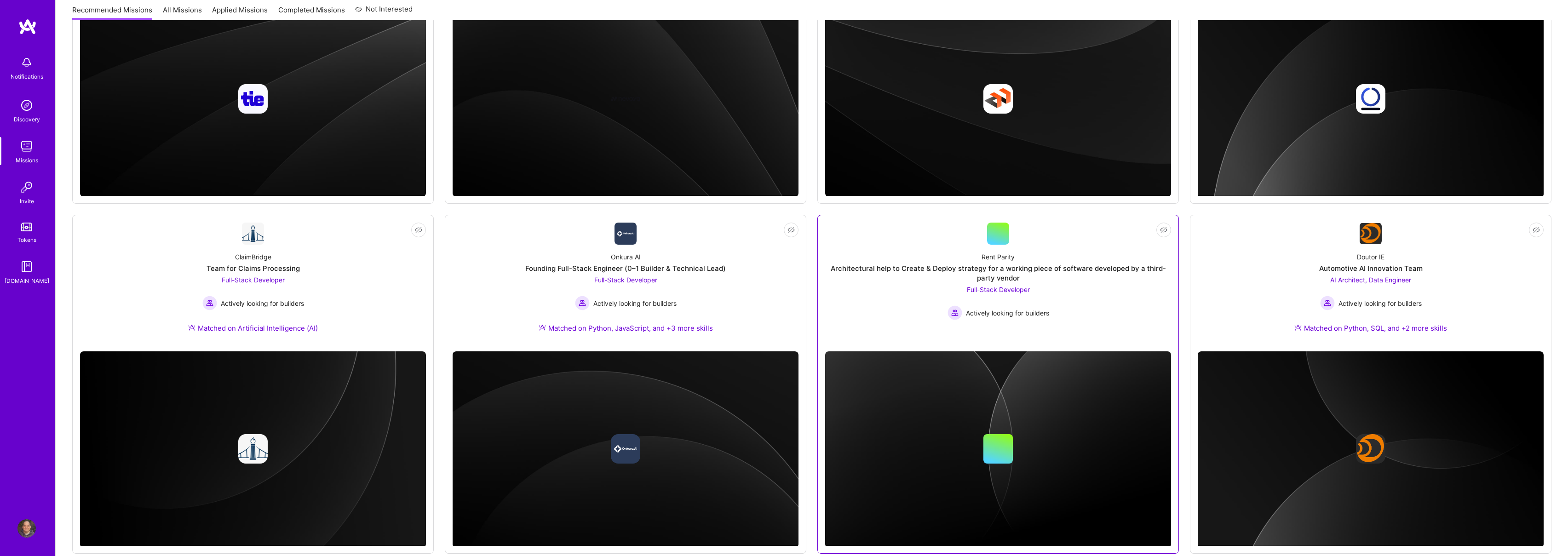
scroll to position [245, 0]
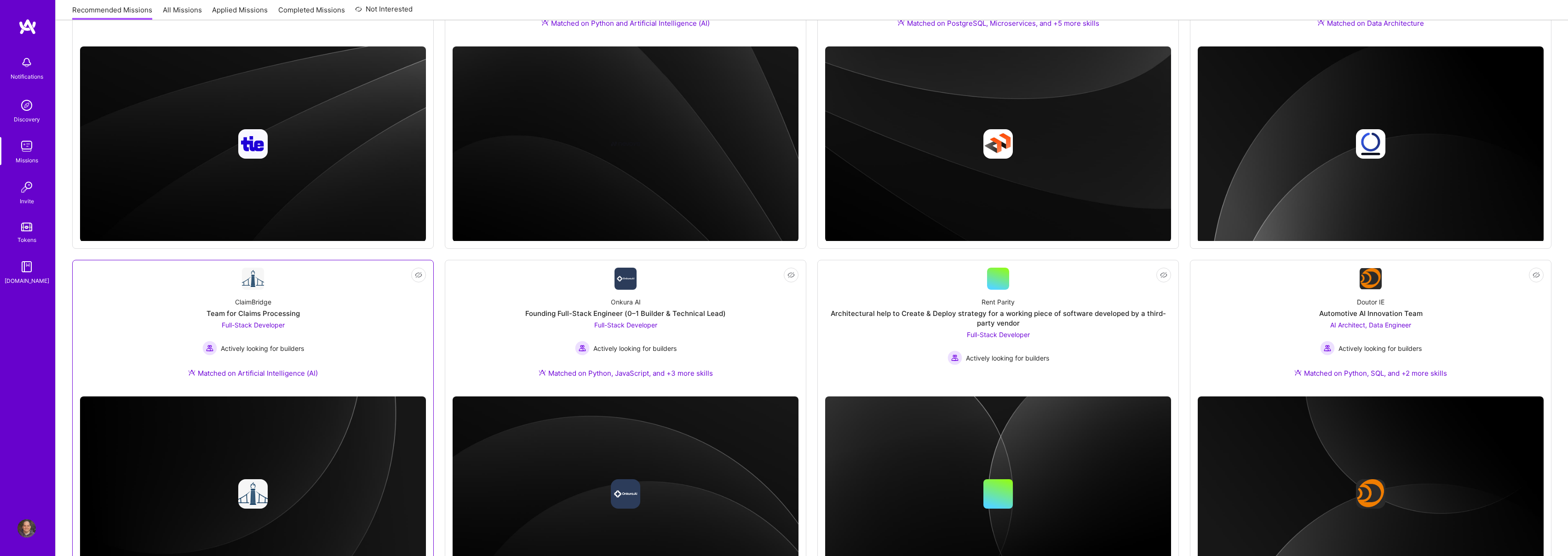
click at [355, 302] on div "ClaimBridge Team for Claims Processing Full-Stack Developer Actively looking fo…" at bounding box center [253, 339] width 346 height 99
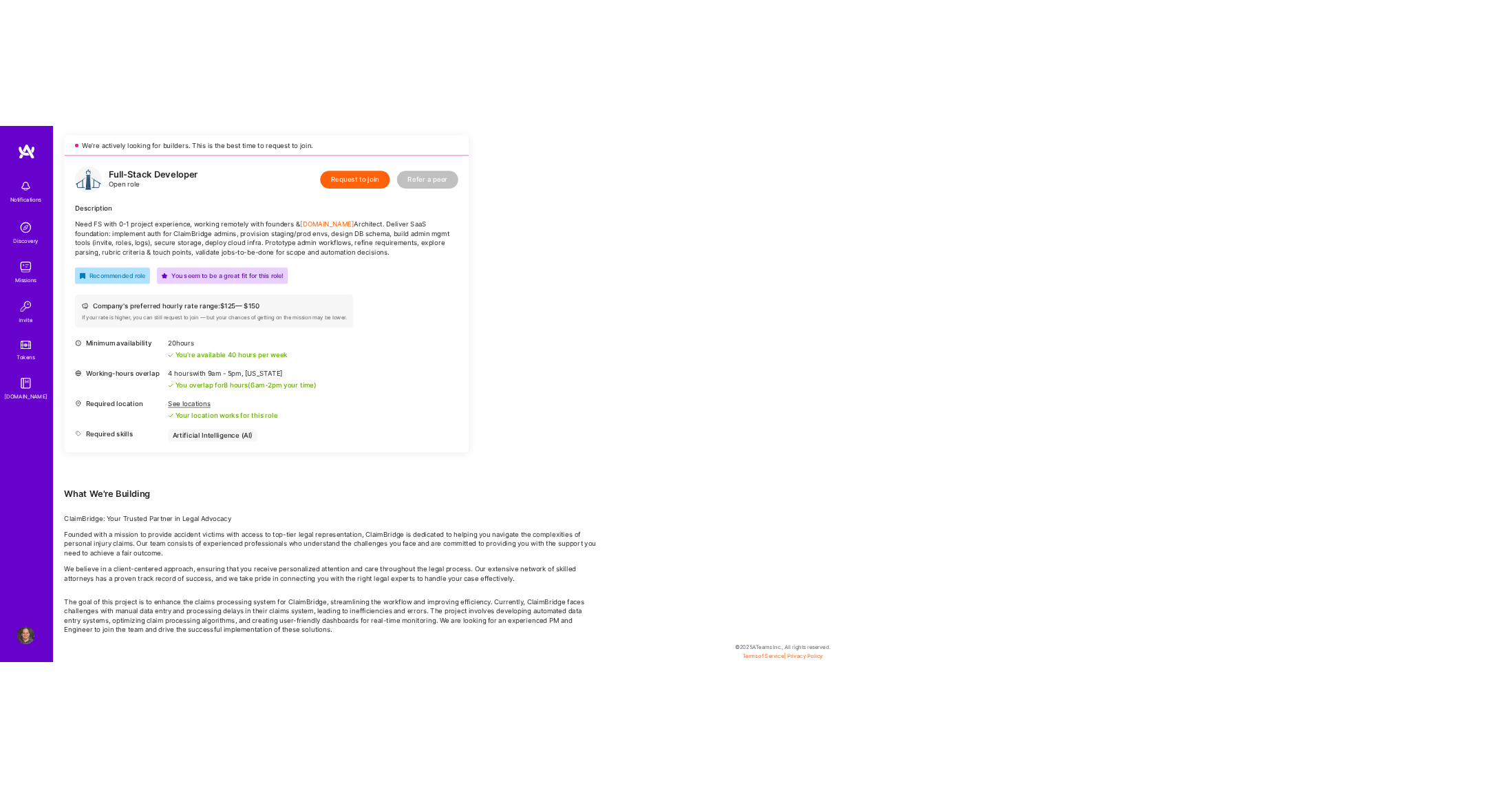
scroll to position [304, 0]
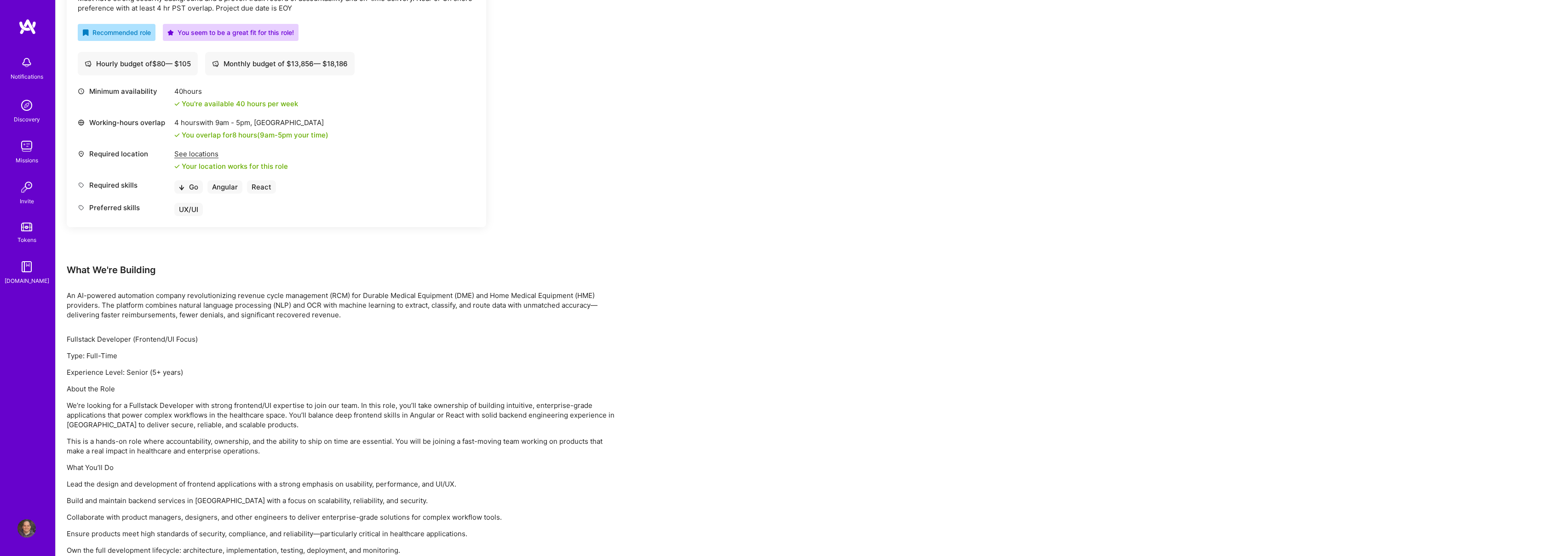
scroll to position [324, 0]
